Goal: Task Accomplishment & Management: Manage account settings

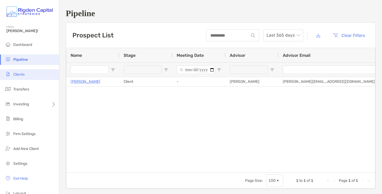
click at [29, 76] on li "Clients" at bounding box center [29, 74] width 59 height 11
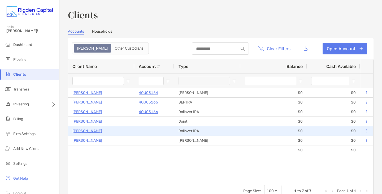
click at [364, 130] on button at bounding box center [366, 130] width 5 height 5
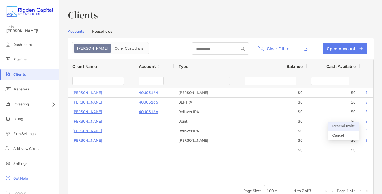
click at [353, 125] on button "Resend Invite" at bounding box center [343, 125] width 31 height 9
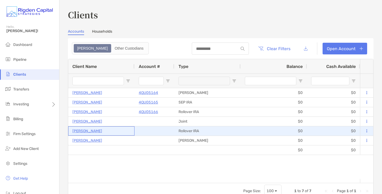
click at [93, 131] on p "[PERSON_NAME]" at bounding box center [87, 131] width 30 height 7
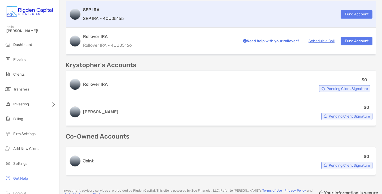
scroll to position [183, 0]
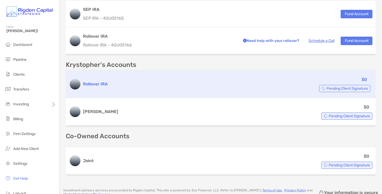
click at [338, 89] on span "Pending Client Signature" at bounding box center [346, 88] width 41 height 3
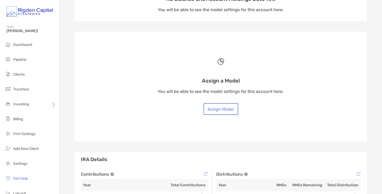
scroll to position [73, 0]
click at [223, 109] on button "Assign Model" at bounding box center [220, 109] width 35 height 12
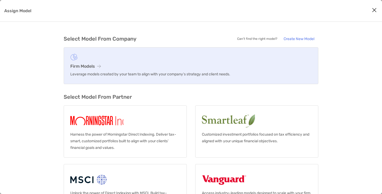
click at [94, 67] on h3 "Firm Models" at bounding box center [190, 66] width 241 height 5
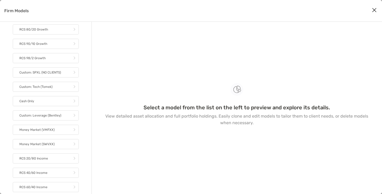
scroll to position [163, 0]
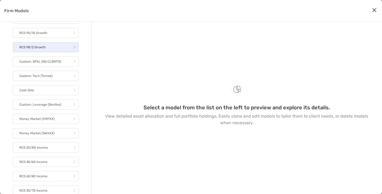
click at [58, 50] on link "RCS 98/2 Growth" at bounding box center [46, 47] width 66 height 10
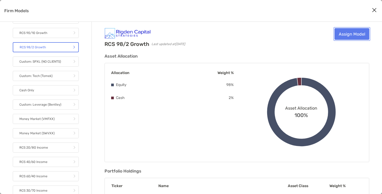
click at [357, 35] on link "Assign Model" at bounding box center [351, 34] width 35 height 12
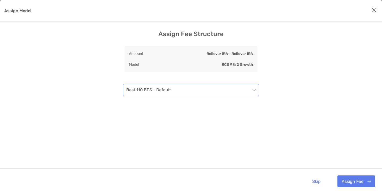
click at [252, 87] on span "Best 110 BPS - Default" at bounding box center [190, 90] width 129 height 12
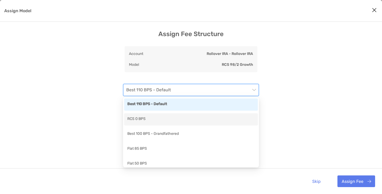
click at [241, 124] on div "RCS 0 BPS" at bounding box center [191, 119] width 134 height 12
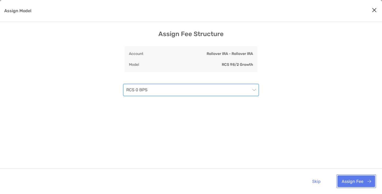
click at [357, 181] on button "Assign Fee" at bounding box center [356, 181] width 38 height 12
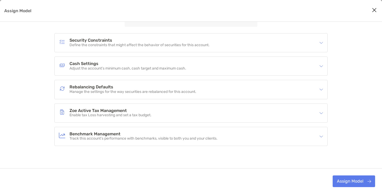
scroll to position [60, 0]
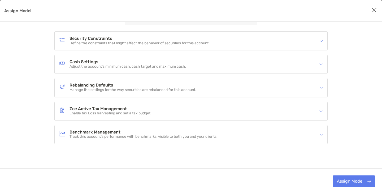
click at [322, 89] on img "Assign Model" at bounding box center [321, 88] width 4 height 4
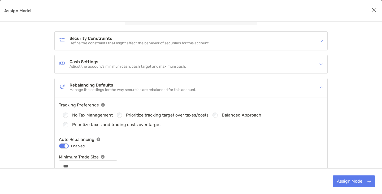
click at [322, 89] on img "Assign Model" at bounding box center [321, 88] width 4 height 4
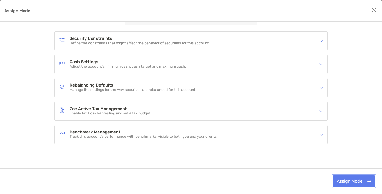
click at [353, 182] on button "Assign Model" at bounding box center [353, 181] width 42 height 12
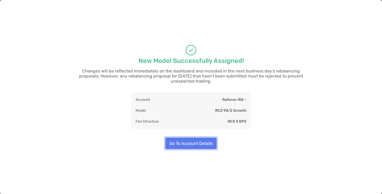
click at [193, 142] on button "Go To Account Details" at bounding box center [190, 143] width 51 height 12
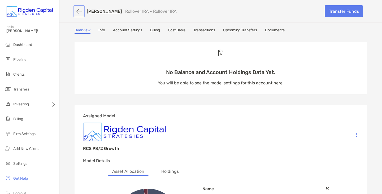
click at [76, 12] on button "button" at bounding box center [79, 11] width 9 height 10
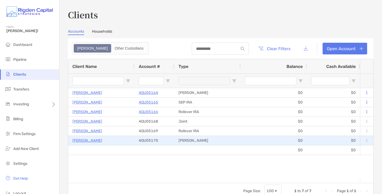
click at [91, 140] on p "[PERSON_NAME]" at bounding box center [87, 140] width 30 height 7
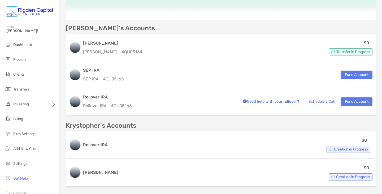
scroll to position [140, 0]
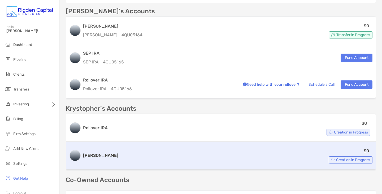
click at [101, 153] on div "Roth IRA $0 Creation in Progress" at bounding box center [221, 156] width 310 height 28
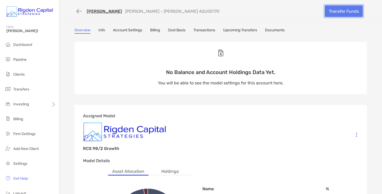
click at [345, 11] on link "Transfer Funds" at bounding box center [344, 11] width 38 height 12
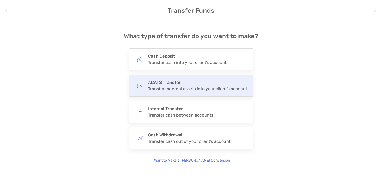
click at [176, 88] on div "Transfer external assets into your client's account." at bounding box center [198, 88] width 100 height 5
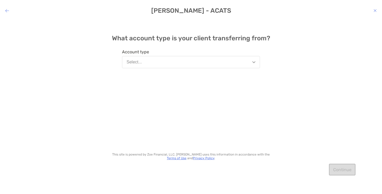
click at [233, 58] on button "Select..." at bounding box center [191, 62] width 138 height 12
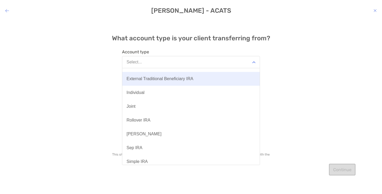
scroll to position [52, 0]
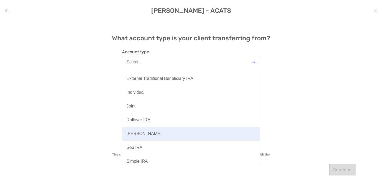
click at [167, 134] on button "[PERSON_NAME]" at bounding box center [190, 134] width 137 height 14
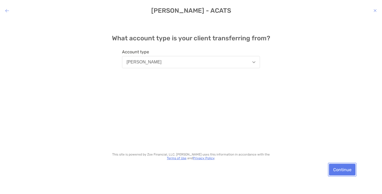
click at [342, 169] on button "Continue" at bounding box center [342, 170] width 27 height 12
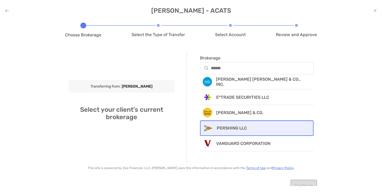
click at [272, 126] on div "PERSHING LLC" at bounding box center [256, 127] width 113 height 15
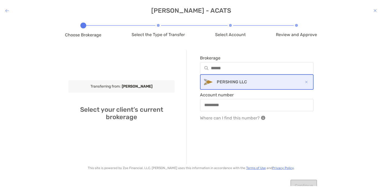
click at [256, 102] on div "modal" at bounding box center [256, 105] width 113 height 12
click at [256, 103] on input "Account number" at bounding box center [256, 105] width 112 height 5
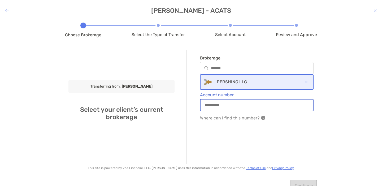
paste input "**********"
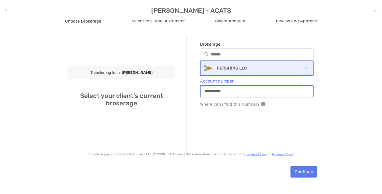
scroll to position [16, 0]
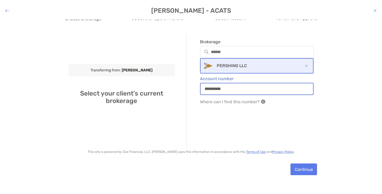
type input "**********"
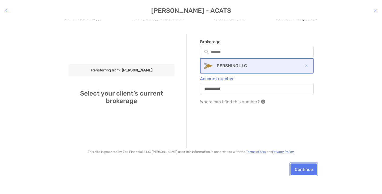
click at [305, 166] on button "Continue" at bounding box center [303, 169] width 27 height 12
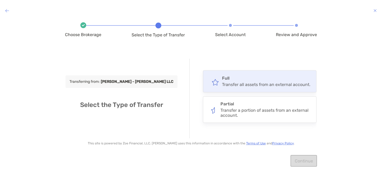
click at [253, 82] on div "Transfer all assets from an external account." at bounding box center [266, 84] width 88 height 5
click at [0, 0] on input "****" at bounding box center [0, 0] width 0 height 0
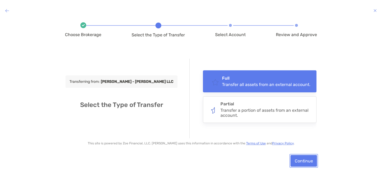
click at [304, 162] on button "Continue" at bounding box center [303, 161] width 27 height 12
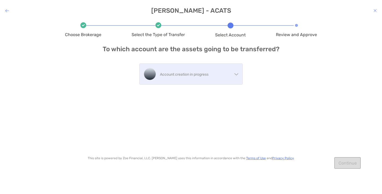
click at [234, 75] on div "Account creation in progress" at bounding box center [190, 74] width 103 height 21
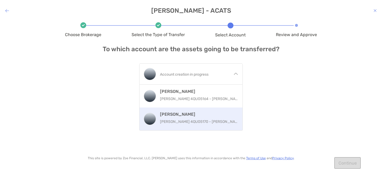
click at [218, 123] on p "Roth IRA 4QU05170 - Krystopher Dyer" at bounding box center [200, 121] width 80 height 7
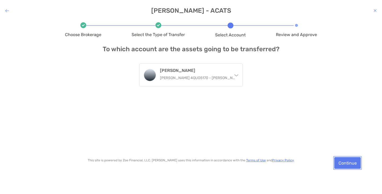
click at [340, 161] on button "Continue" at bounding box center [347, 163] width 27 height 12
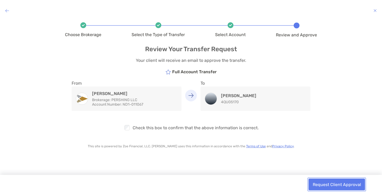
click at [339, 183] on button "Request Client Approval" at bounding box center [336, 184] width 56 height 12
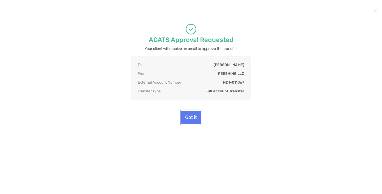
click at [195, 124] on button "Got it" at bounding box center [191, 118] width 20 height 14
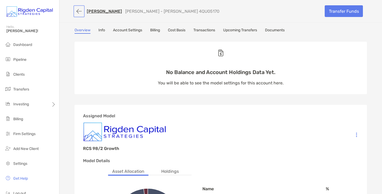
click at [77, 12] on button "button" at bounding box center [79, 11] width 9 height 10
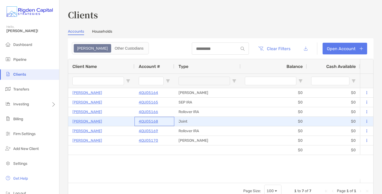
click at [154, 121] on p "4QU05168" at bounding box center [148, 121] width 19 height 7
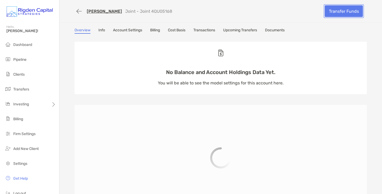
click at [344, 11] on link "Transfer Funds" at bounding box center [344, 11] width 38 height 12
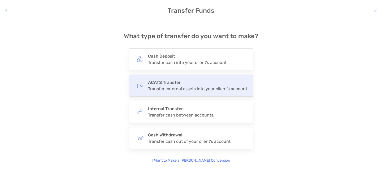
click at [214, 87] on div "Transfer external assets into your client's account." at bounding box center [198, 88] width 100 height 5
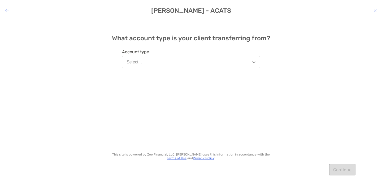
click at [225, 62] on button "Select..." at bounding box center [191, 62] width 138 height 12
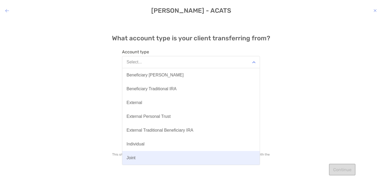
click at [190, 158] on button "Joint" at bounding box center [190, 158] width 137 height 14
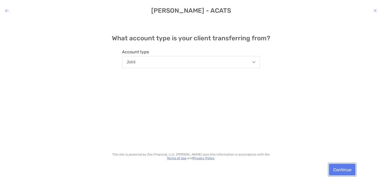
click at [332, 164] on button "Continue" at bounding box center [342, 170] width 27 height 12
click at [338, 172] on button "Continue" at bounding box center [342, 170] width 27 height 12
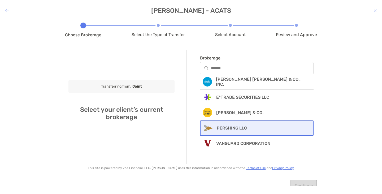
click at [233, 132] on div "PERSHING LLC" at bounding box center [256, 127] width 113 height 15
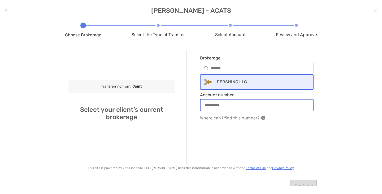
click at [254, 104] on input "Account number" at bounding box center [256, 105] width 112 height 5
paste input "**********"
type input "**********"
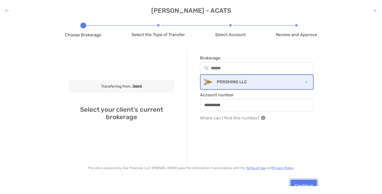
click at [297, 179] on button "Continue" at bounding box center [303, 185] width 27 height 12
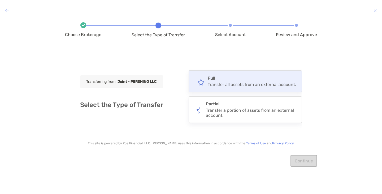
click at [252, 84] on div "Transfer all assets from an external account." at bounding box center [252, 84] width 88 height 5
click at [0, 0] on input "****" at bounding box center [0, 0] width 0 height 0
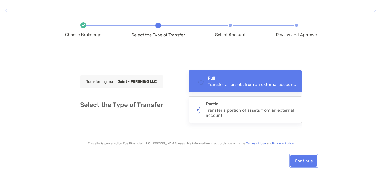
click at [303, 161] on button "Continue" at bounding box center [303, 161] width 27 height 12
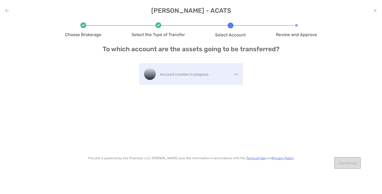
click at [240, 76] on div "Account creation in progress" at bounding box center [190, 74] width 103 height 21
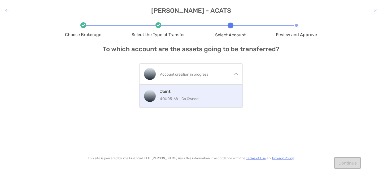
click at [223, 100] on p "4QU05168 - Co Owned" at bounding box center [199, 98] width 78 height 7
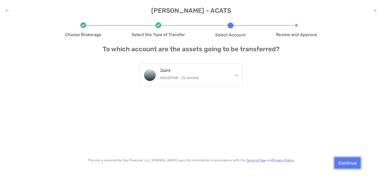
click at [342, 162] on button "Continue" at bounding box center [347, 163] width 27 height 12
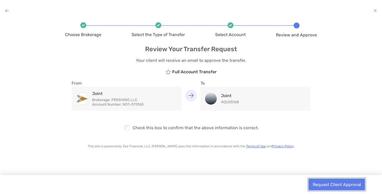
click at [328, 185] on button "Request Client Approval" at bounding box center [336, 184] width 56 height 12
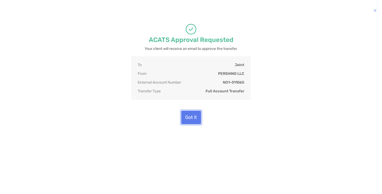
click at [195, 124] on button "Got it" at bounding box center [191, 118] width 20 height 14
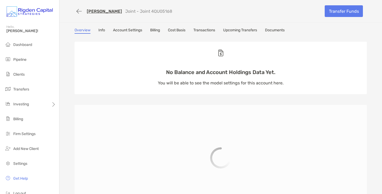
click at [282, 30] on link "Documents" at bounding box center [275, 31] width 20 height 6
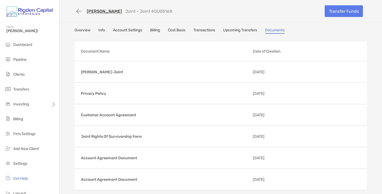
click at [78, 29] on link "Overview" at bounding box center [83, 31] width 16 height 6
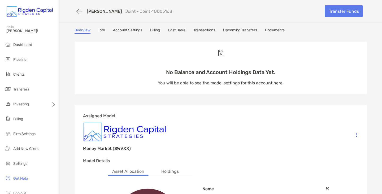
click at [118, 31] on link "Account Settings" at bounding box center [127, 31] width 29 height 6
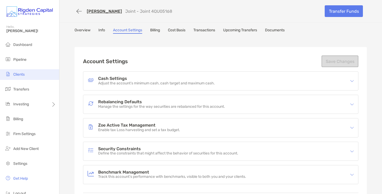
click at [29, 78] on li "Clients" at bounding box center [29, 74] width 59 height 11
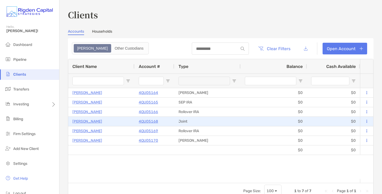
click at [93, 120] on p "[PERSON_NAME]" at bounding box center [87, 121] width 30 height 7
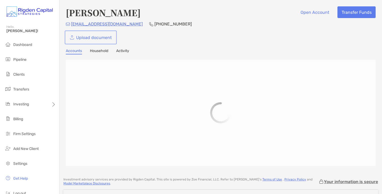
click at [97, 36] on link "Upload document" at bounding box center [91, 38] width 50 height 12
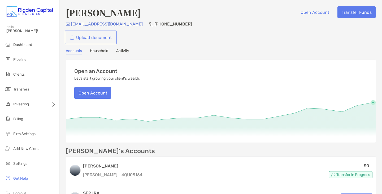
click at [91, 40] on link "Upload document" at bounding box center [91, 38] width 50 height 12
click at [21, 43] on span "Dashboard" at bounding box center [22, 44] width 19 height 5
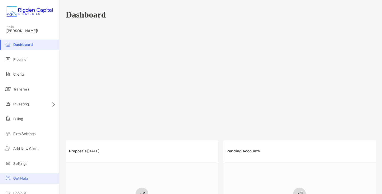
click at [32, 180] on li "Get Help" at bounding box center [29, 178] width 59 height 11
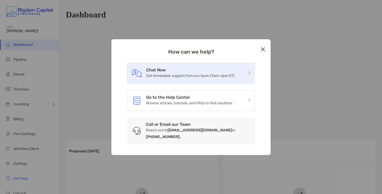
click at [202, 78] on p "Get immediate support from our team (9am-6pm ET)" at bounding box center [190, 75] width 88 height 7
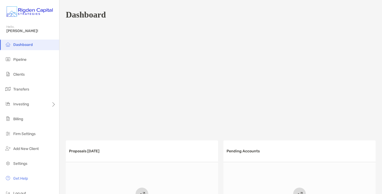
click at [199, 71] on div at bounding box center [221, 78] width 310 height 106
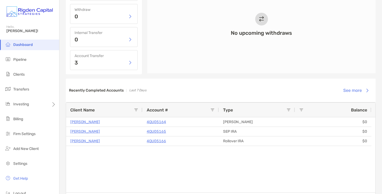
scroll to position [304, 0]
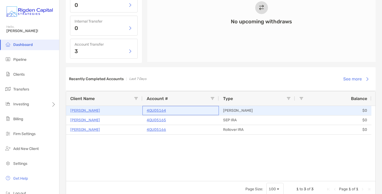
click at [156, 111] on p "4QU05164" at bounding box center [156, 110] width 19 height 7
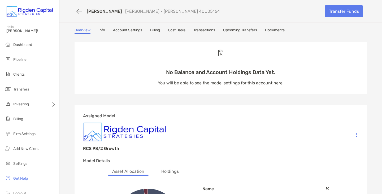
scroll to position [6, 0]
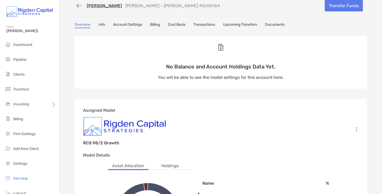
click at [108, 6] on link "[PERSON_NAME]" at bounding box center [104, 5] width 35 height 5
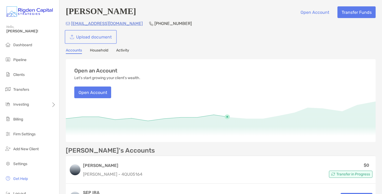
click at [91, 36] on link "Upload document" at bounding box center [91, 37] width 50 height 12
click at [99, 36] on link "Upload document" at bounding box center [91, 37] width 50 height 12
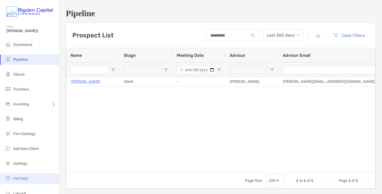
click at [29, 181] on li "Get Help" at bounding box center [29, 178] width 59 height 11
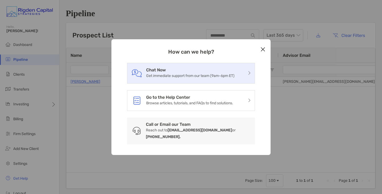
click at [233, 78] on p "Get immediate support from our team (9am-6pm ET)" at bounding box center [190, 75] width 88 height 7
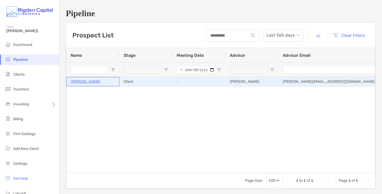
click at [89, 82] on p "[PERSON_NAME]" at bounding box center [86, 81] width 30 height 7
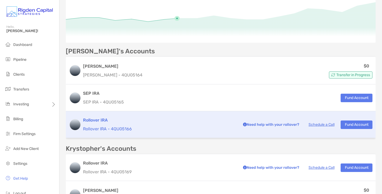
scroll to position [99, 0]
click at [98, 120] on h3 "Rollover IRA" at bounding box center [159, 120] width 152 height 6
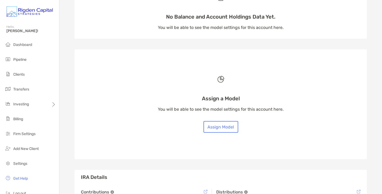
scroll to position [56, 0]
click at [223, 124] on button "Assign Model" at bounding box center [220, 126] width 35 height 12
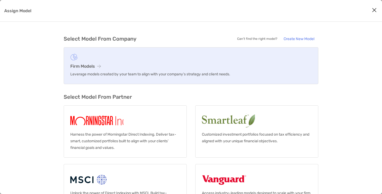
click at [93, 66] on h3 "Firm Models" at bounding box center [190, 66] width 241 height 5
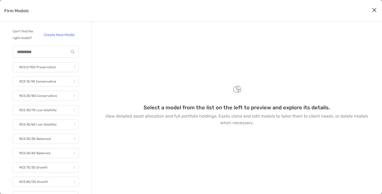
click at [257, 129] on div "Select a model from the list on the left to preview and explore its details. Vi…" at bounding box center [236, 105] width 265 height 155
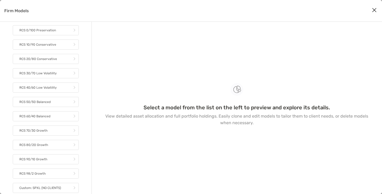
scroll to position [44, 0]
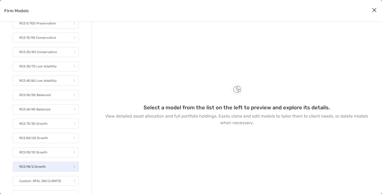
click at [51, 170] on link "RCS 98/2 Growth" at bounding box center [46, 166] width 66 height 10
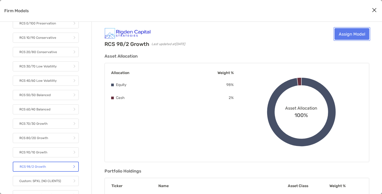
click at [351, 36] on link "Assign Model" at bounding box center [351, 34] width 35 height 12
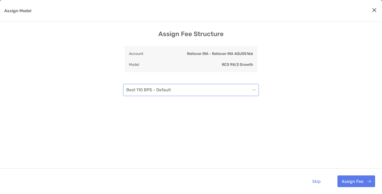
click at [254, 93] on span "Best 110 BPS - Default" at bounding box center [190, 90] width 129 height 12
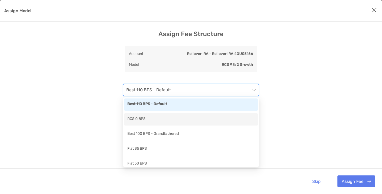
click at [221, 124] on div "RCS 0 BPS" at bounding box center [191, 119] width 134 height 12
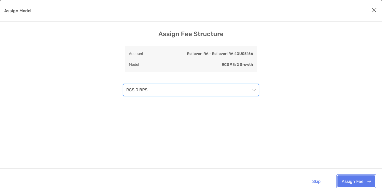
click at [369, 180] on button "Assign Fee" at bounding box center [356, 181] width 38 height 12
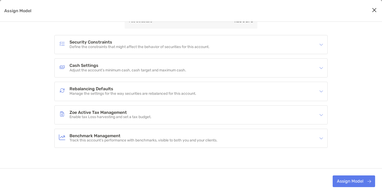
scroll to position [57, 0]
click at [320, 97] on div "Rebalancing Defaults Manage the settings for the way securities are rebalanced …" at bounding box center [191, 91] width 273 height 19
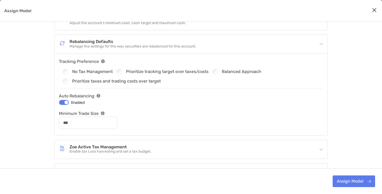
scroll to position [108, 0]
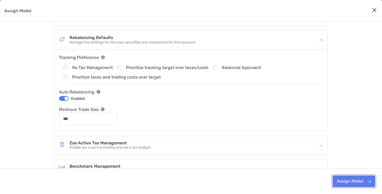
click at [360, 180] on button "Assign Model" at bounding box center [353, 181] width 42 height 12
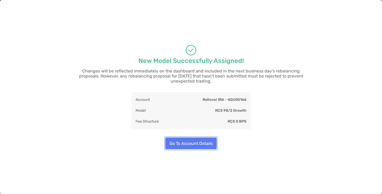
click at [207, 140] on button "Go To Account Details" at bounding box center [190, 143] width 51 height 12
type input "***"
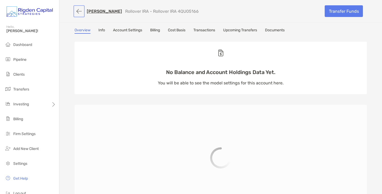
click at [78, 11] on button "button" at bounding box center [79, 11] width 9 height 10
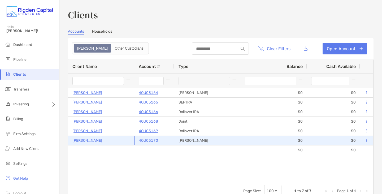
click at [154, 139] on p "4QU05170" at bounding box center [148, 140] width 19 height 7
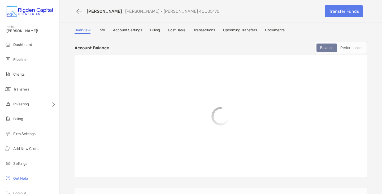
click at [132, 29] on link "Account Settings" at bounding box center [127, 31] width 29 height 6
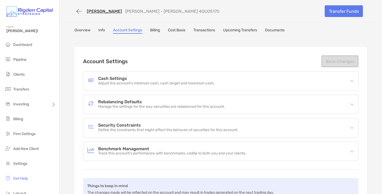
click at [189, 107] on p "Manage the settings for the way securities are rebalanced for this account." at bounding box center [161, 106] width 127 height 5
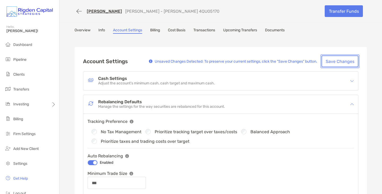
click at [343, 58] on button "Save Changes" at bounding box center [339, 61] width 37 height 12
type input "***"
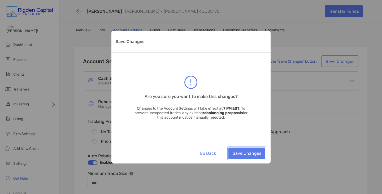
click at [255, 156] on button "Save Changes" at bounding box center [246, 153] width 37 height 12
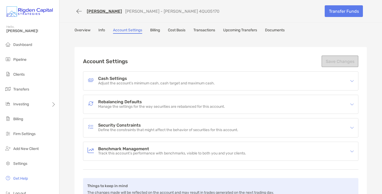
click at [77, 28] on link "Overview" at bounding box center [83, 31] width 16 height 6
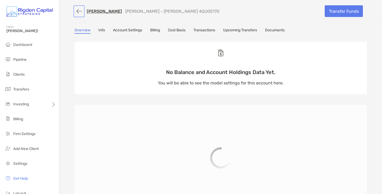
click at [77, 11] on button "button" at bounding box center [79, 11] width 9 height 10
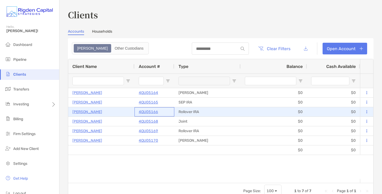
drag, startPoint x: 158, startPoint y: 112, endPoint x: 152, endPoint y: 112, distance: 6.1
click at [152, 112] on div "4QU05166" at bounding box center [154, 111] width 31 height 9
click at [152, 112] on p "4QU05166" at bounding box center [148, 111] width 19 height 7
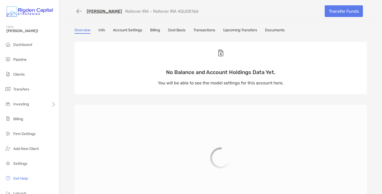
click at [193, 9] on p "Rollover IRA - Rollover IRA 4QU05166" at bounding box center [161, 11] width 73 height 5
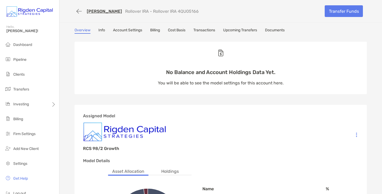
drag, startPoint x: 194, startPoint y: 11, endPoint x: 174, endPoint y: 10, distance: 19.9
click at [174, 10] on p "Rollover IRA - Rollover IRA 4QU05166" at bounding box center [161, 11] width 73 height 5
copy p "4QU05166"
